Goal: Find contact information: Find contact information

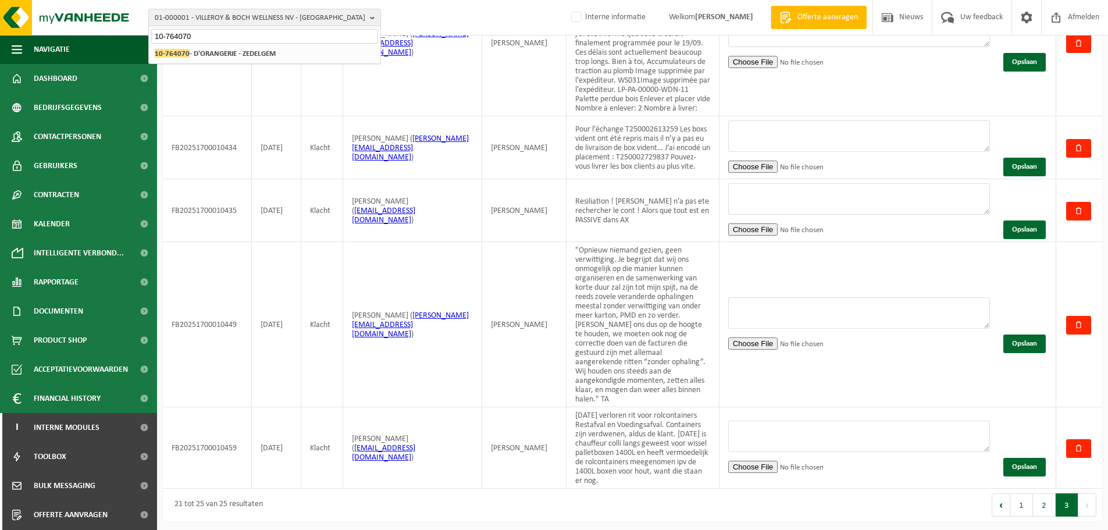
type input "10-764070"
click at [213, 55] on strong "10-764070 - D'ORANGERIE - ZEDELGEM" at bounding box center [215, 53] width 121 height 9
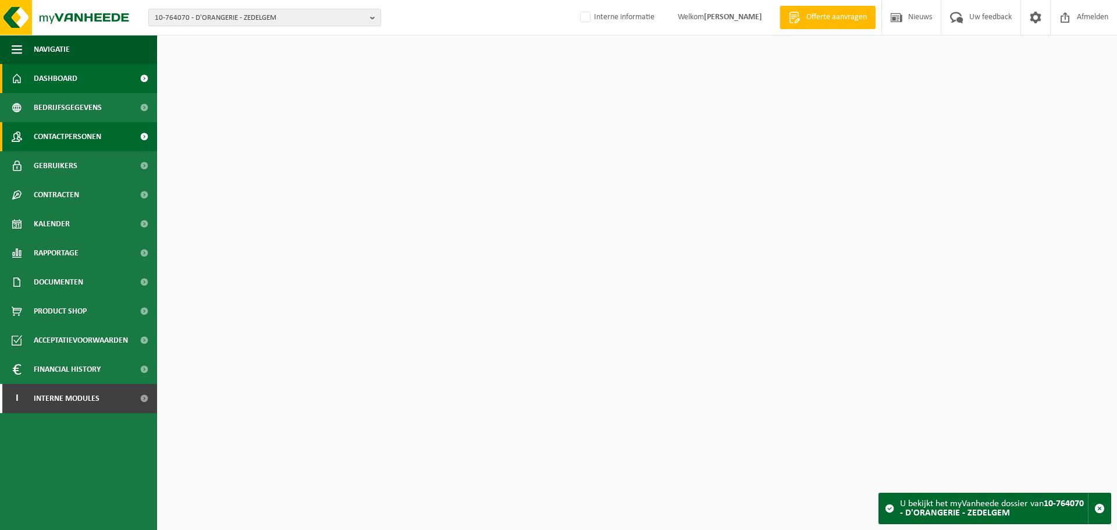
drag, startPoint x: 0, startPoint y: 0, endPoint x: 80, endPoint y: 142, distance: 163.3
click at [80, 142] on span "Contactpersonen" at bounding box center [67, 136] width 67 height 29
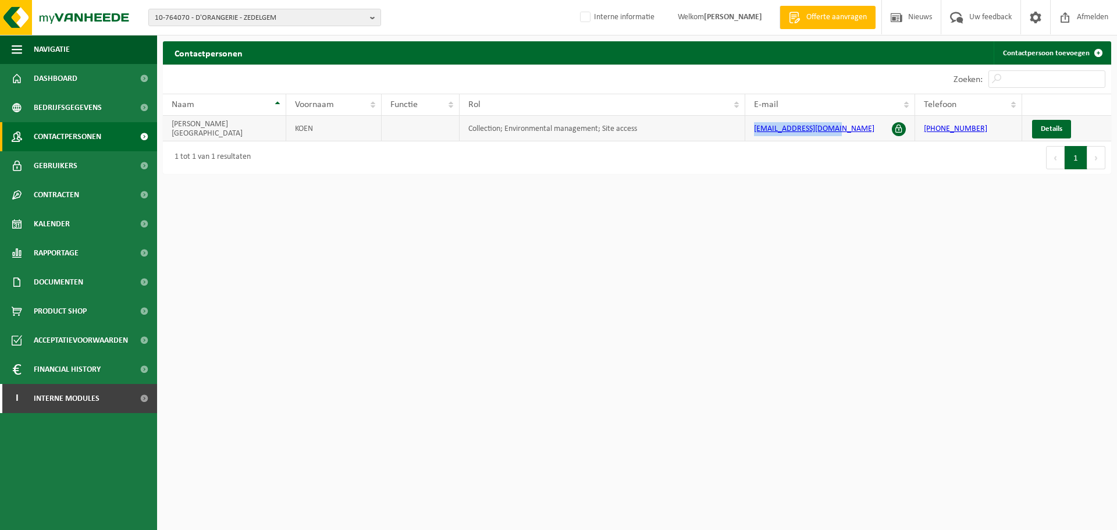
drag, startPoint x: 845, startPoint y: 127, endPoint x: 739, endPoint y: 129, distance: 105.9
click at [739, 129] on tr "VAN WASSENHOVE KOEN Collection; Environmental management; Site access [EMAIL_AD…" at bounding box center [637, 129] width 948 height 26
copy tr "[EMAIL_ADDRESS][DOMAIN_NAME]"
